Goal: Find contact information: Find contact information

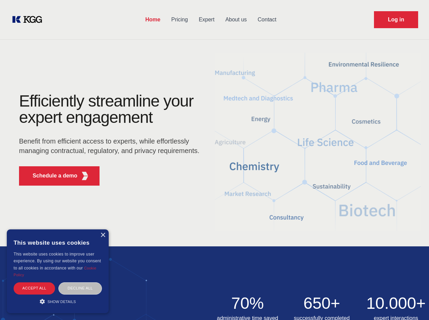
click at [214, 160] on div "Efficiently streamline your expert engagement Benefit from efficient access to …" at bounding box center [111, 142] width 206 height 98
click at [51, 176] on p "Schedule a demo" at bounding box center [55, 176] width 45 height 8
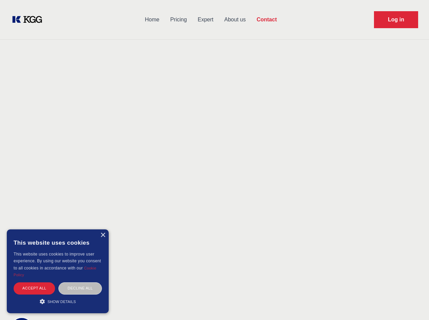
click at [103, 235] on div "× This website uses cookies This website uses cookies to improve user experienc…" at bounding box center [58, 272] width 102 height 84
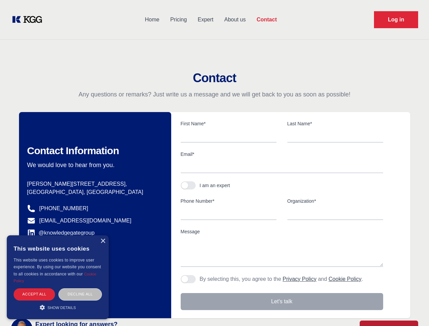
click at [34, 288] on div "Accept all" at bounding box center [34, 294] width 41 height 12
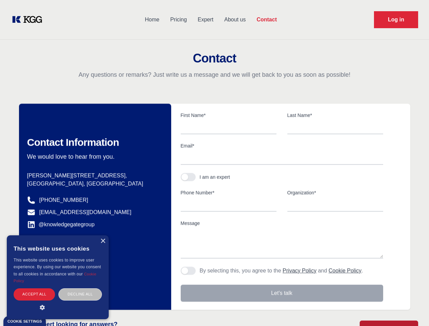
click at [80, 288] on div "Decline all" at bounding box center [79, 294] width 43 height 12
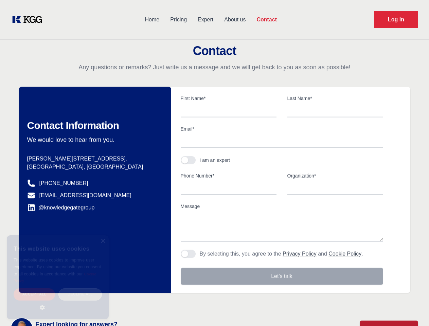
click at [58, 302] on main "Contact Any questions or remarks? Just write us a message and we will get back …" at bounding box center [214, 176] width 429 height 353
